Goal: Check status

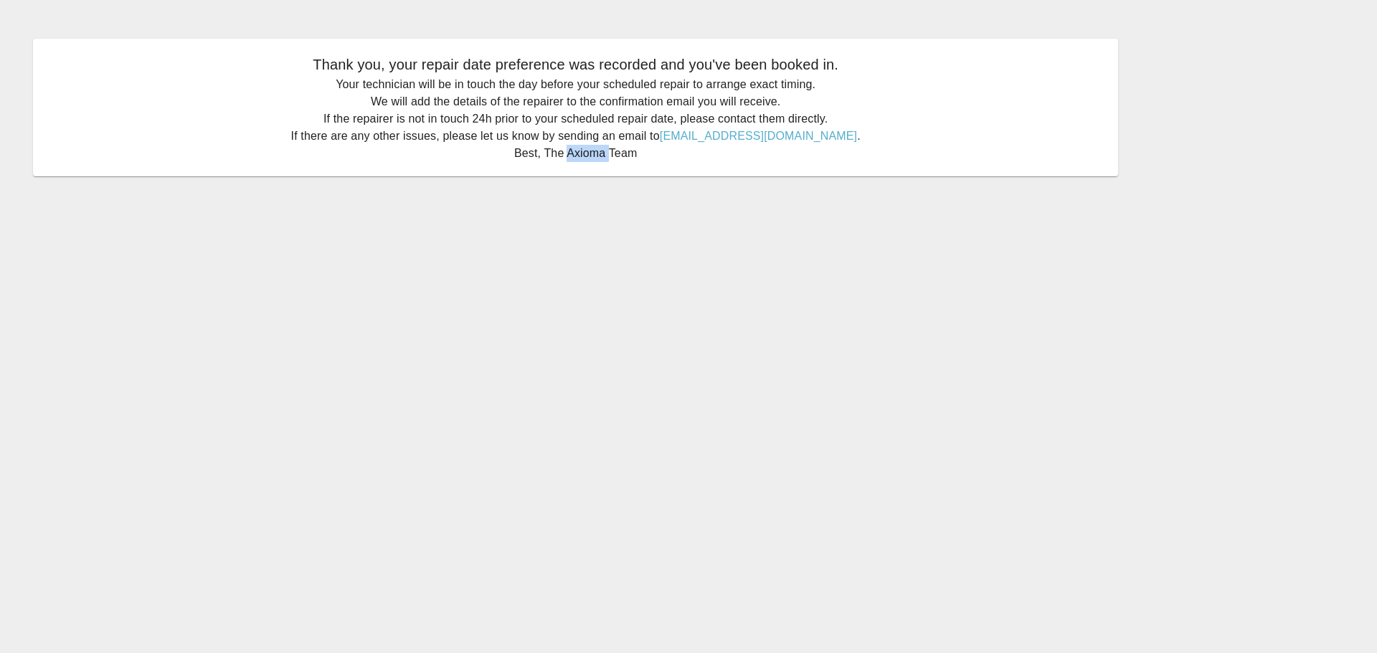
drag, startPoint x: 607, startPoint y: 154, endPoint x: 569, endPoint y: 153, distance: 38.8
click at [569, 153] on p "Your technician will be in touch the day before your scheduled repair to arrang…" at bounding box center [575, 119] width 1056 height 86
copy p "Axioma"
click at [786, 615] on main "Thank you, your repair date preference was recorded and you've been booked in. …" at bounding box center [688, 326] width 1377 height 653
